Goal: Task Accomplishment & Management: Use online tool/utility

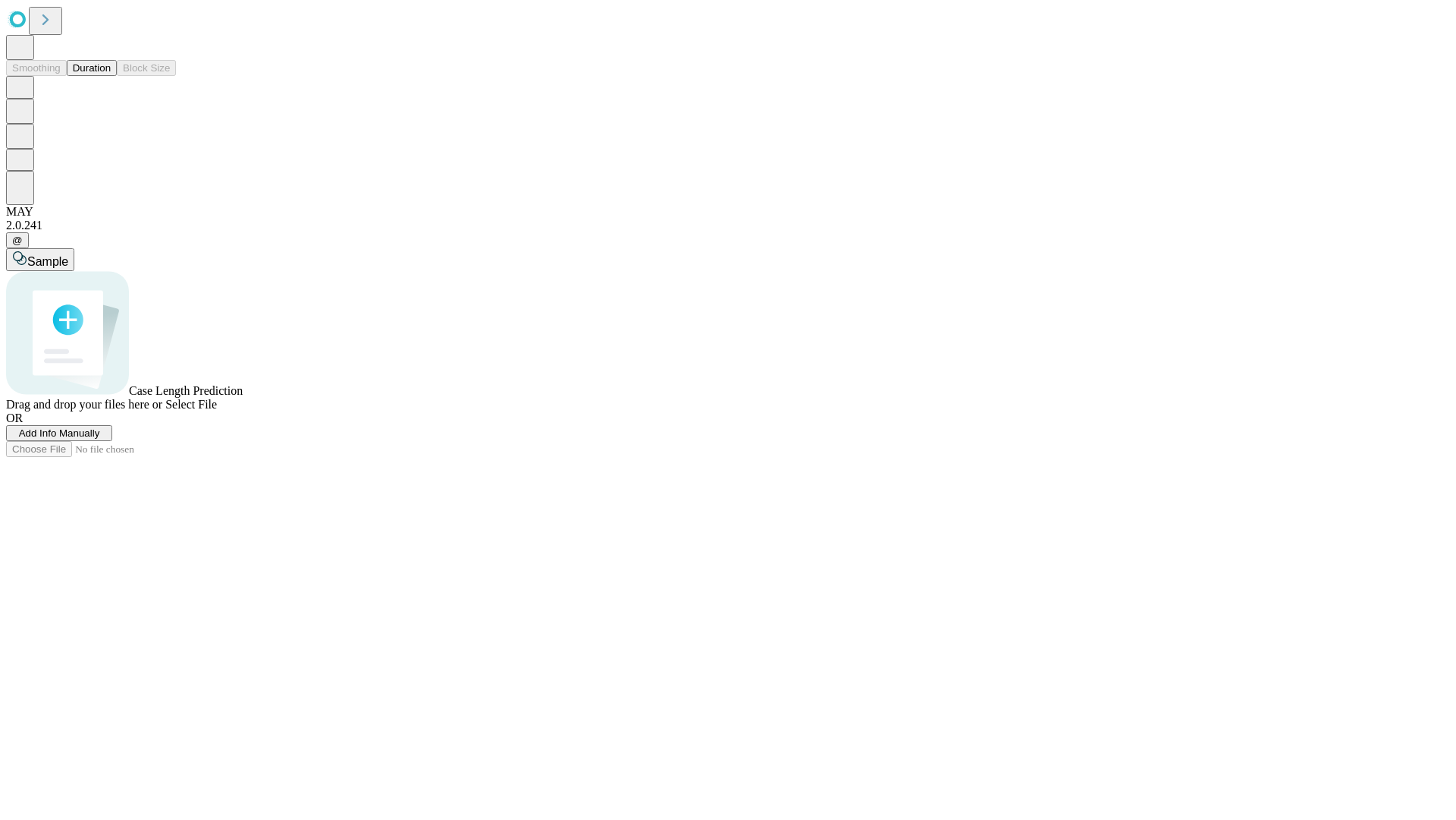
click at [110, 76] on button "Duration" at bounding box center [92, 68] width 50 height 16
click at [100, 439] on span "Add Info Manually" at bounding box center [59, 432] width 81 height 11
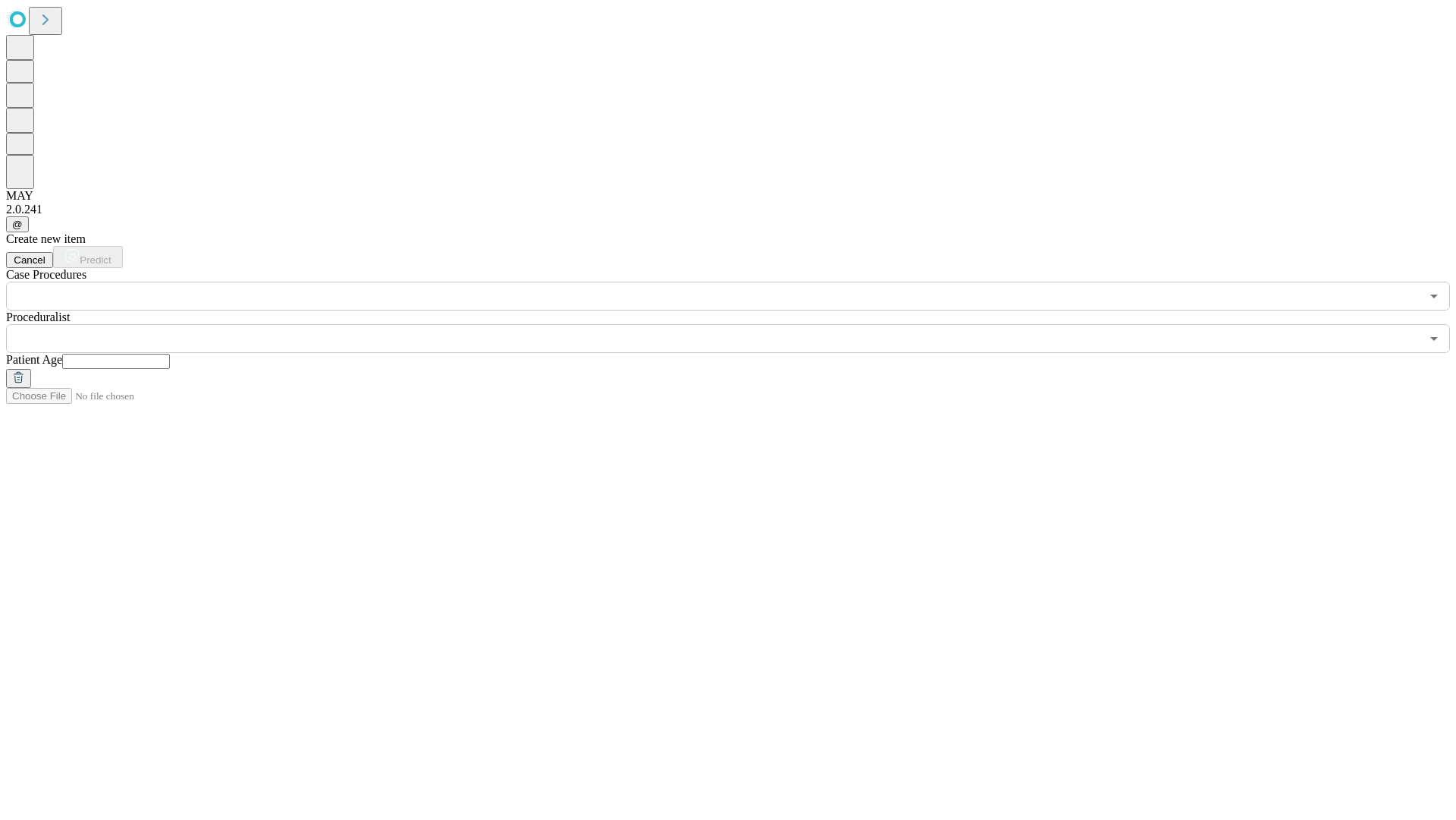
click at [170, 354] on input "text" at bounding box center [116, 361] width 108 height 15
type input "**"
click at [739, 324] on input "text" at bounding box center [713, 339] width 1415 height 29
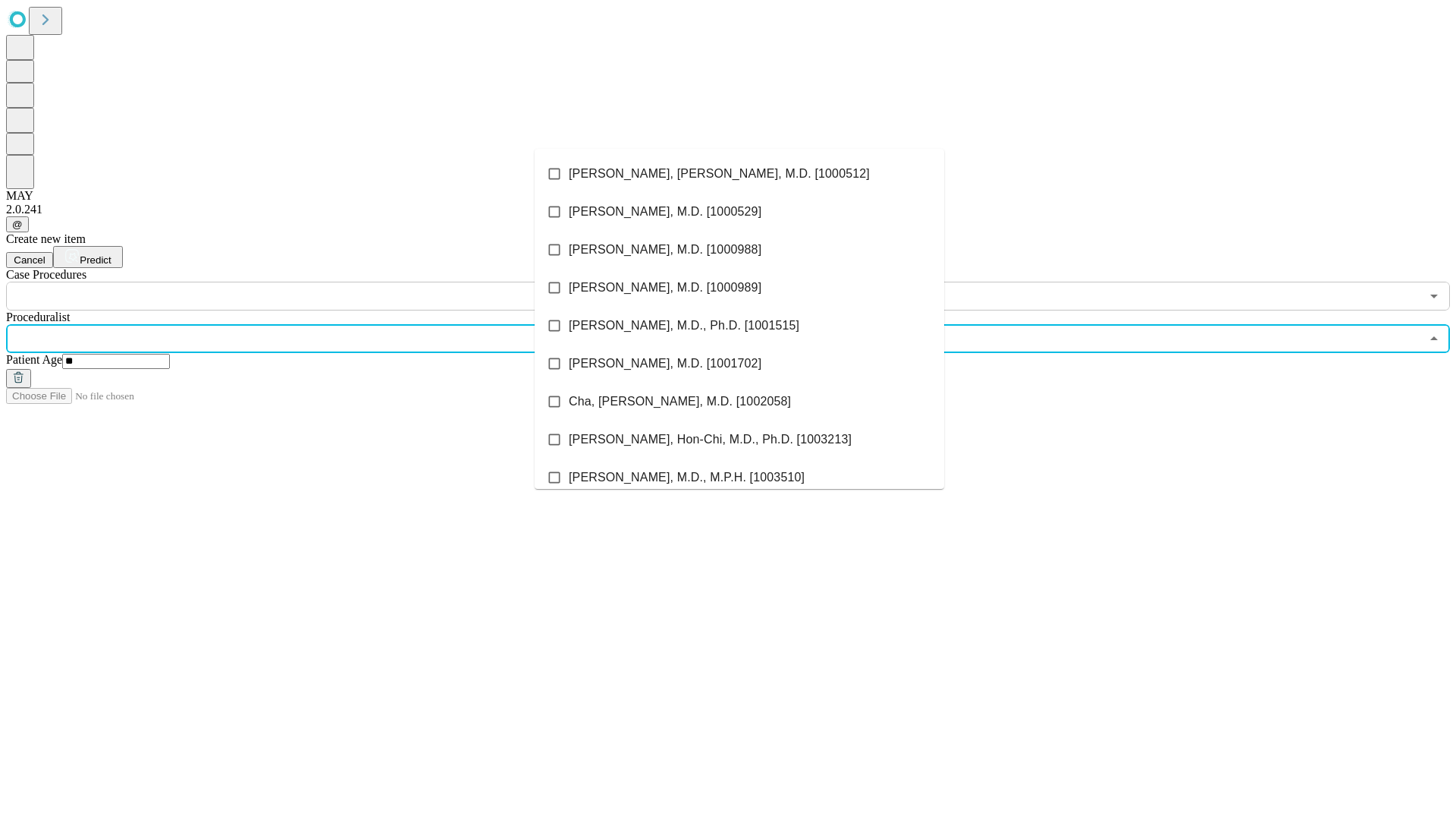
click at [740, 174] on li "[PERSON_NAME], [PERSON_NAME], M.D. [1000512]" at bounding box center [739, 174] width 410 height 38
click at [318, 282] on input "text" at bounding box center [713, 296] width 1415 height 29
